Goal: Transaction & Acquisition: Purchase product/service

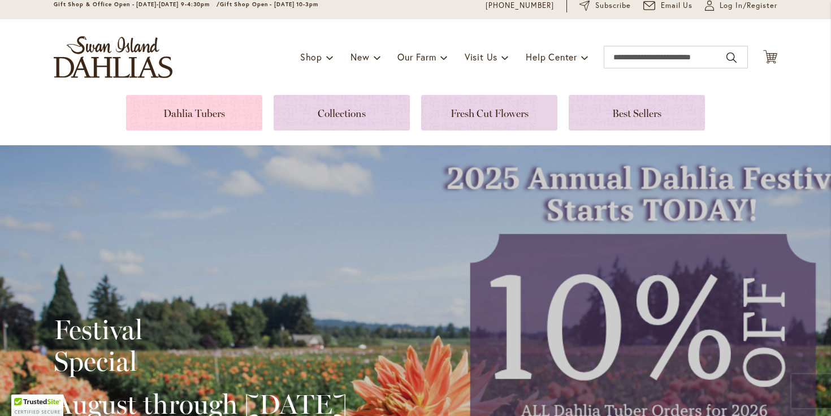
scroll to position [5, 0]
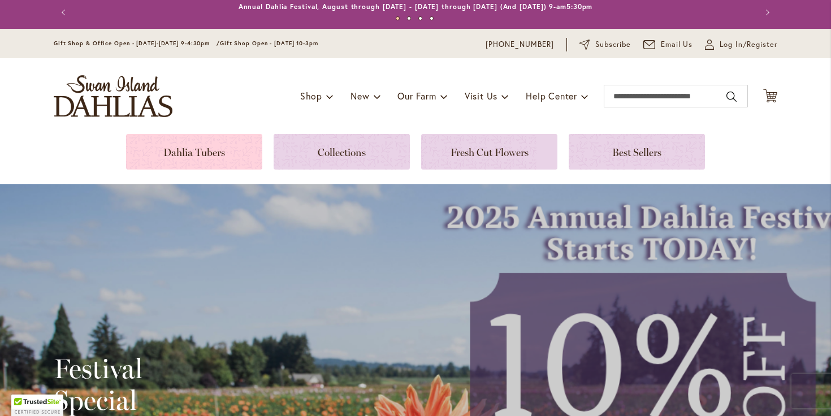
click at [219, 167] on link at bounding box center [194, 152] width 136 height 36
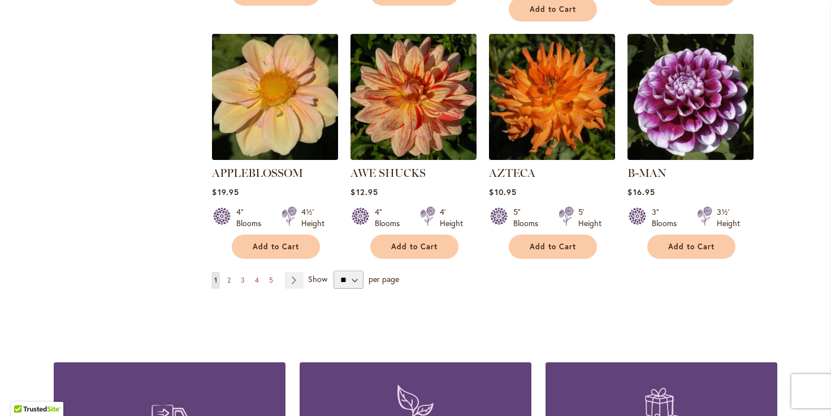
scroll to position [980, 0]
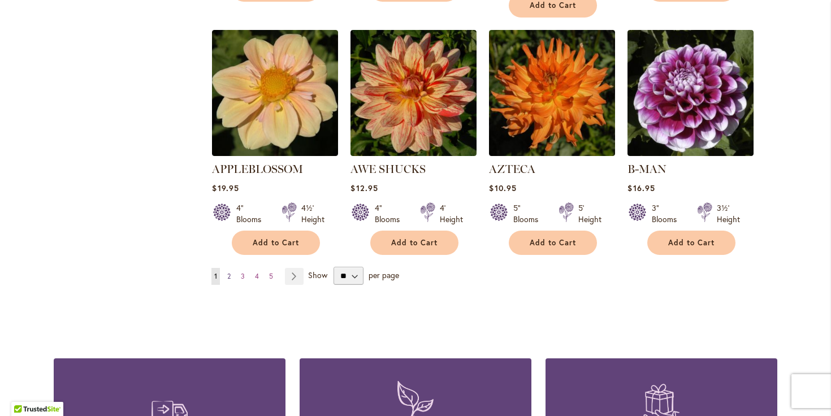
click at [228, 272] on span "2" at bounding box center [228, 276] width 3 height 8
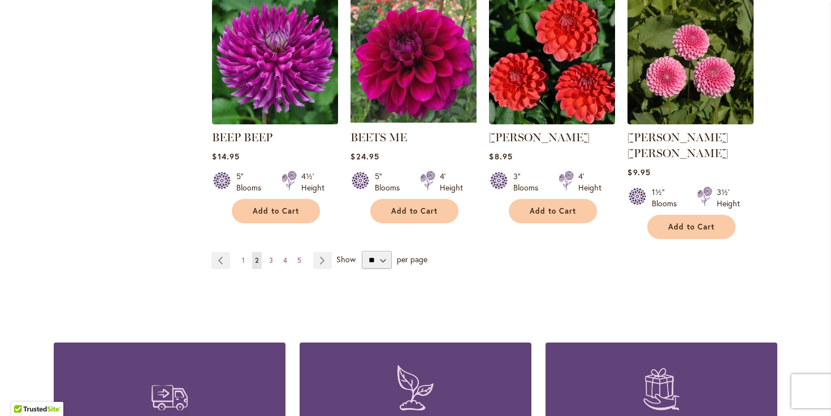
scroll to position [997, 0]
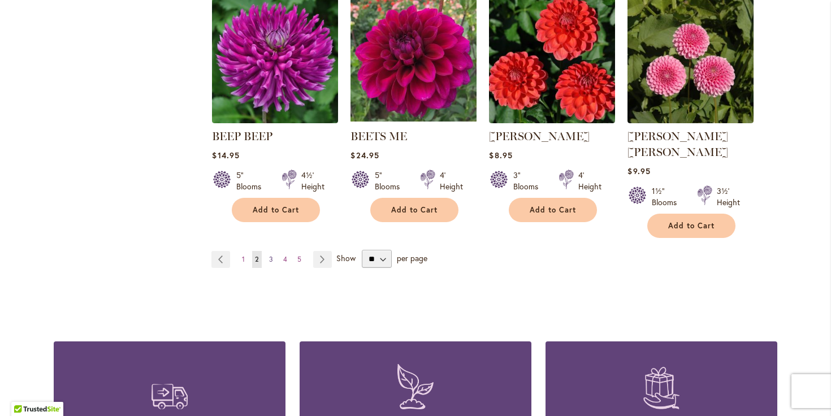
click at [271, 255] on span "3" at bounding box center [271, 259] width 4 height 8
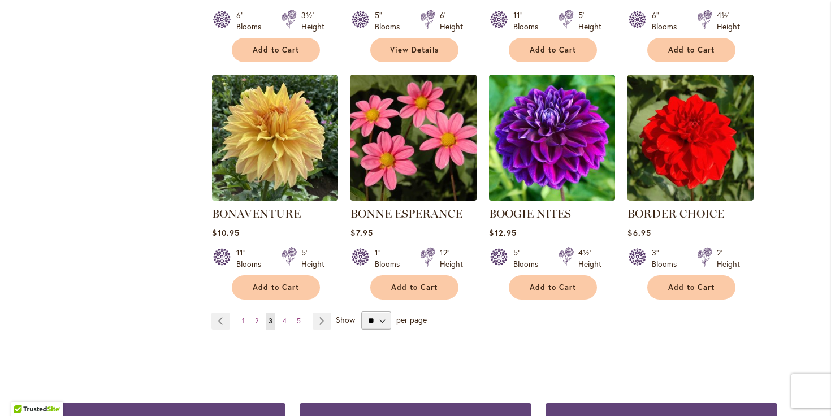
scroll to position [927, 0]
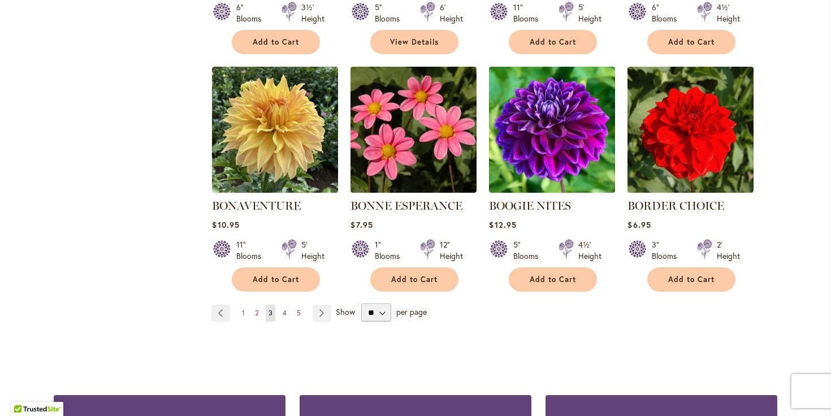
click at [287, 313] on link "Page 4" at bounding box center [285, 313] width 10 height 17
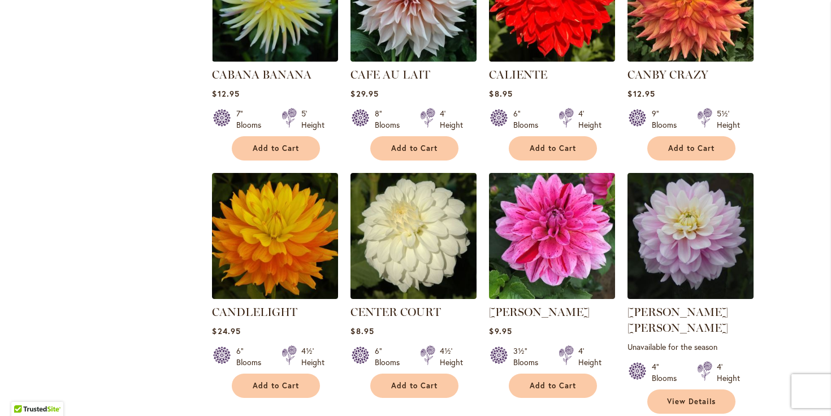
scroll to position [880, 0]
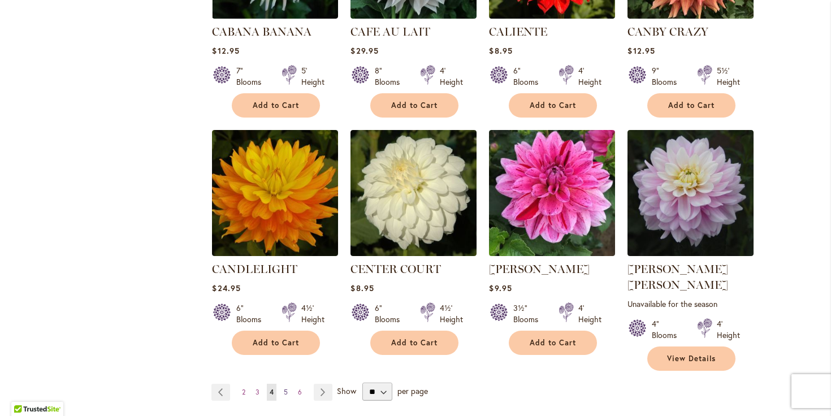
click at [284, 388] on span "5" at bounding box center [286, 392] width 4 height 8
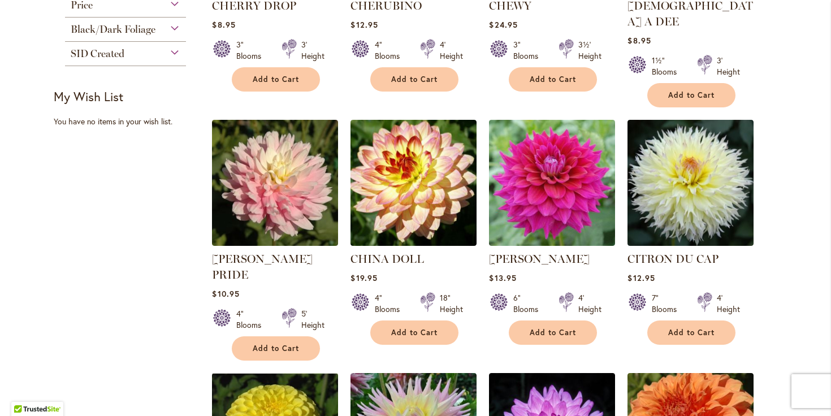
scroll to position [667, 0]
